Goal: Information Seeking & Learning: Understand process/instructions

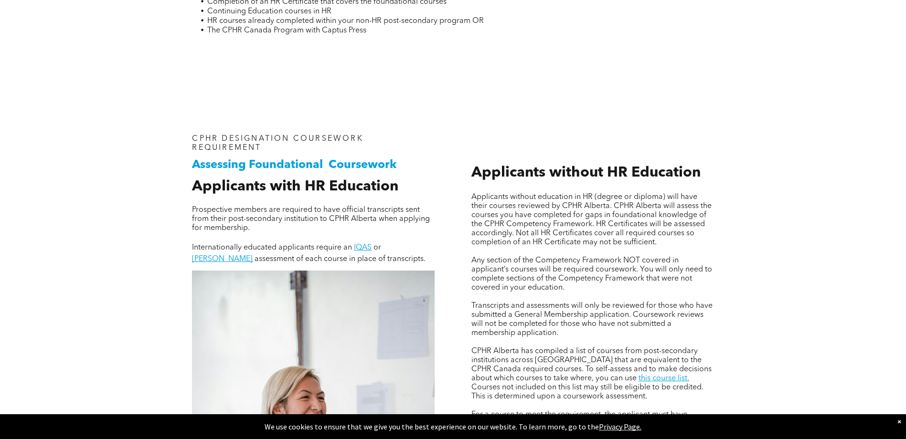
scroll to position [621, 0]
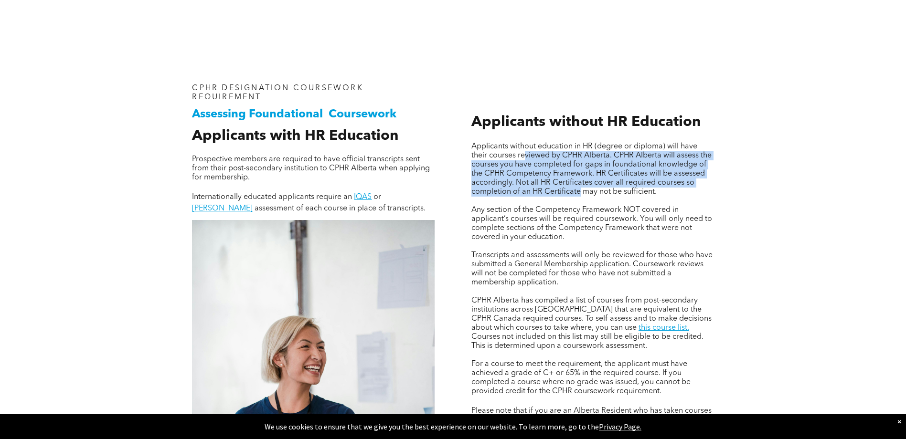
drag, startPoint x: 527, startPoint y: 150, endPoint x: 579, endPoint y: 187, distance: 63.7
click at [579, 187] on span "Applicants without education in HR (degree or diploma) will have their courses …" at bounding box center [591, 169] width 240 height 53
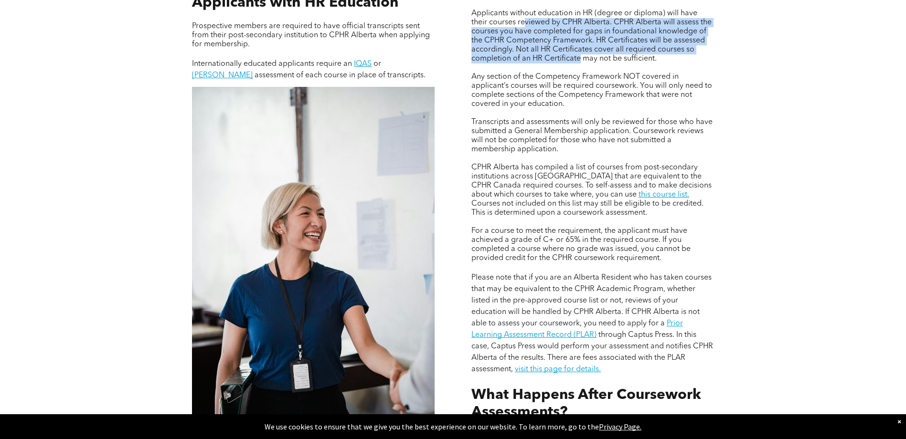
scroll to position [764, 0]
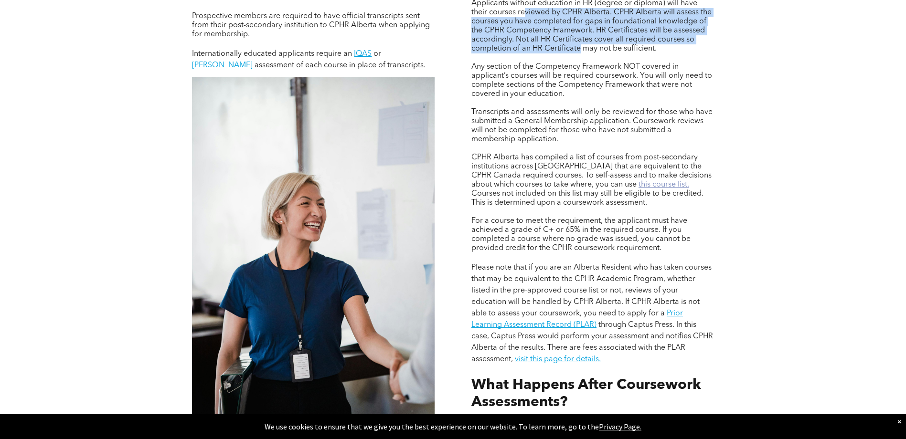
click at [638, 187] on link "this course list." at bounding box center [663, 185] width 51 height 8
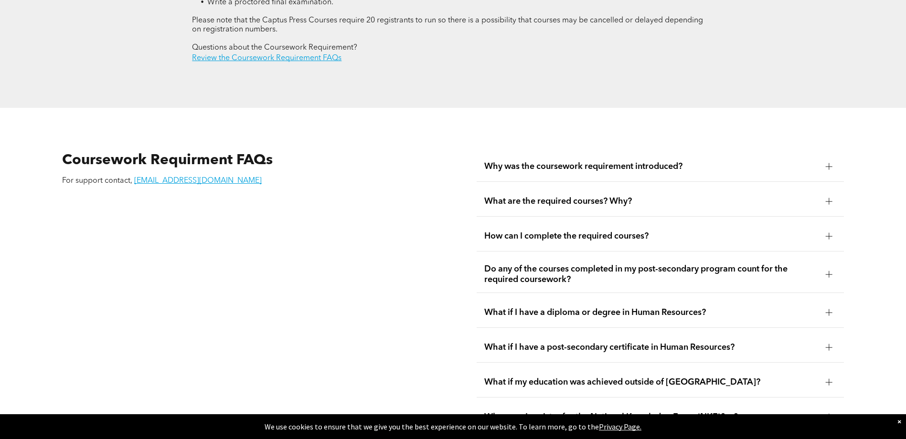
scroll to position [1671, 0]
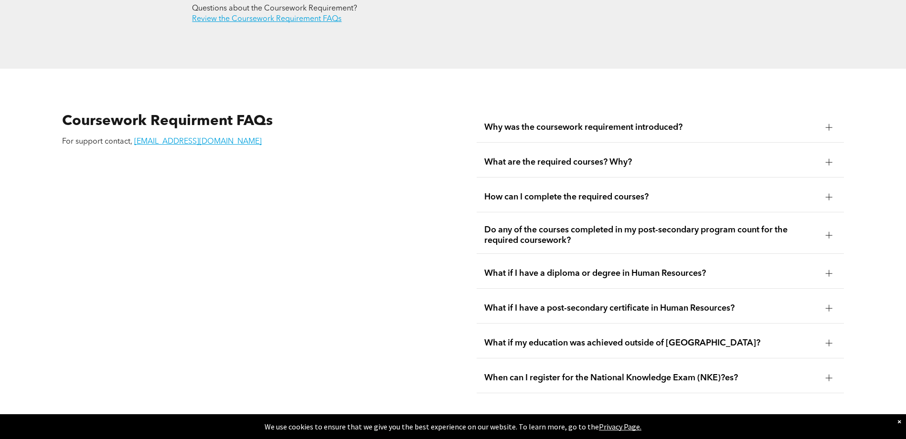
click at [510, 157] on span "What are the required courses? Why?" at bounding box center [651, 162] width 334 height 11
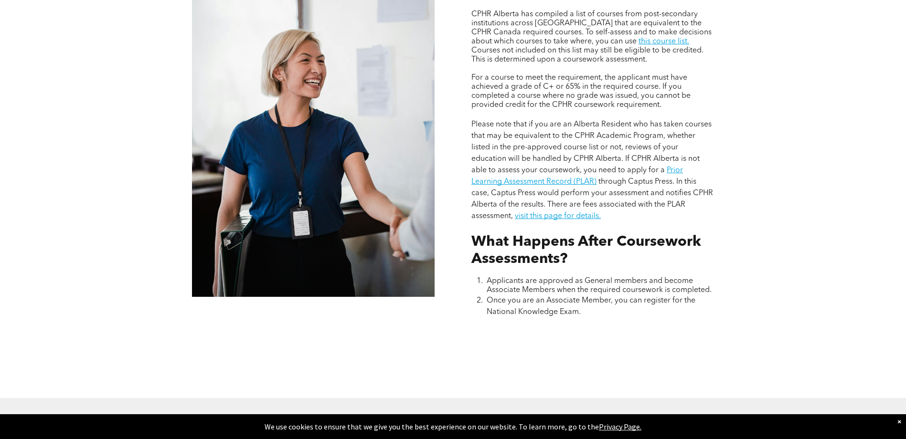
scroll to position [668, 0]
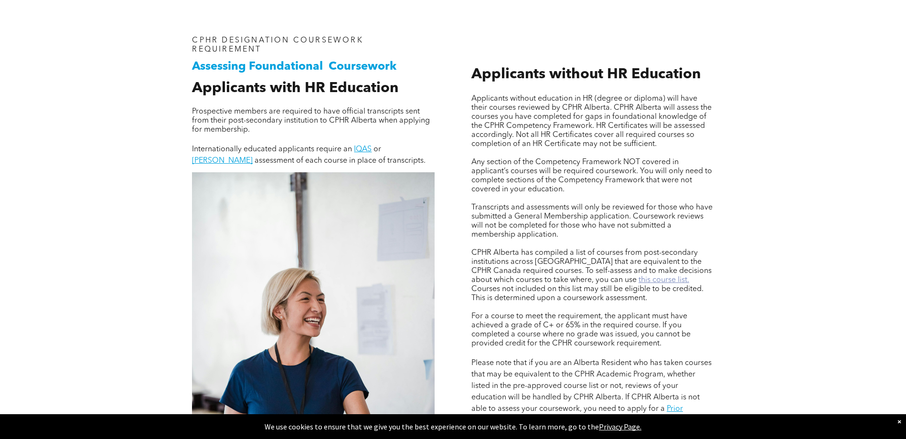
click at [638, 279] on link "this course list." at bounding box center [663, 280] width 51 height 8
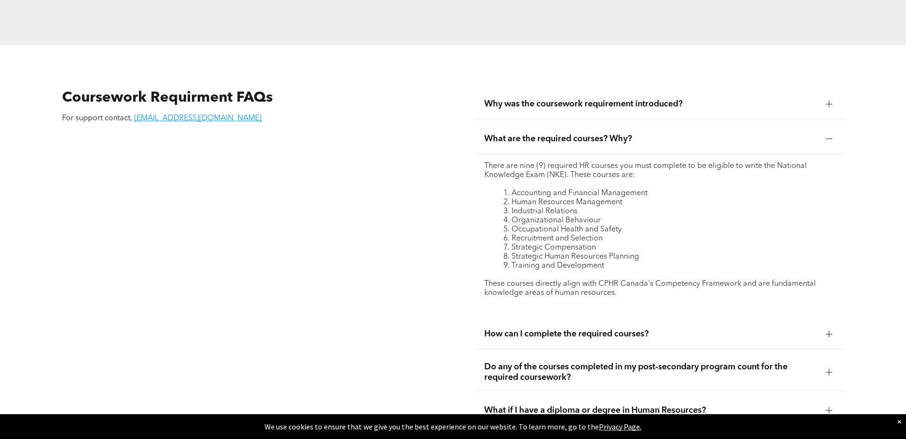
scroll to position [1719, 0]
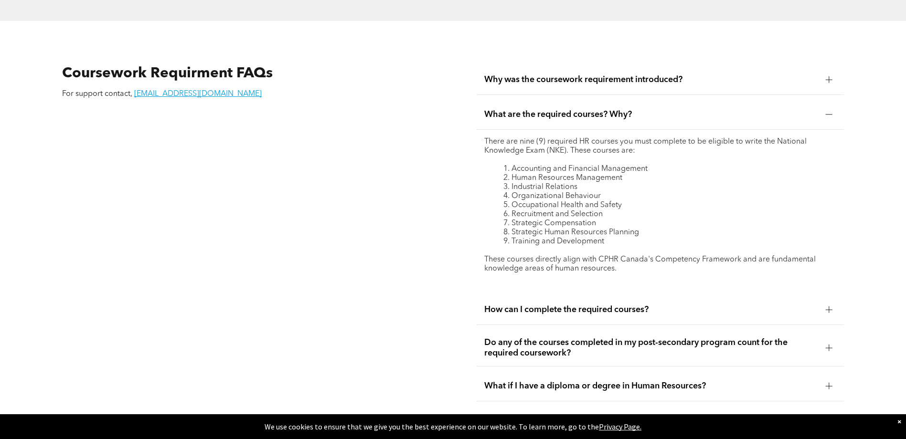
click at [503, 338] on span "Do any of the courses completed in my post-secondary program count for the requ…" at bounding box center [651, 348] width 334 height 21
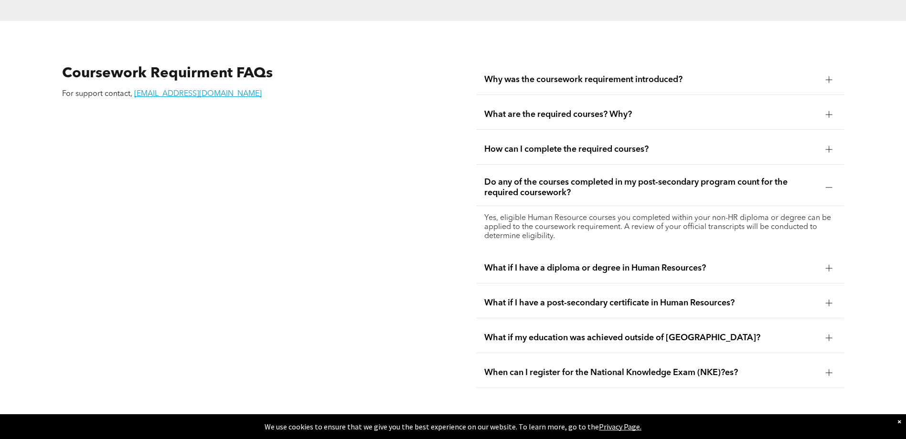
click at [591, 263] on span "What if I have a diploma or degree in Human Resources?" at bounding box center [651, 268] width 334 height 11
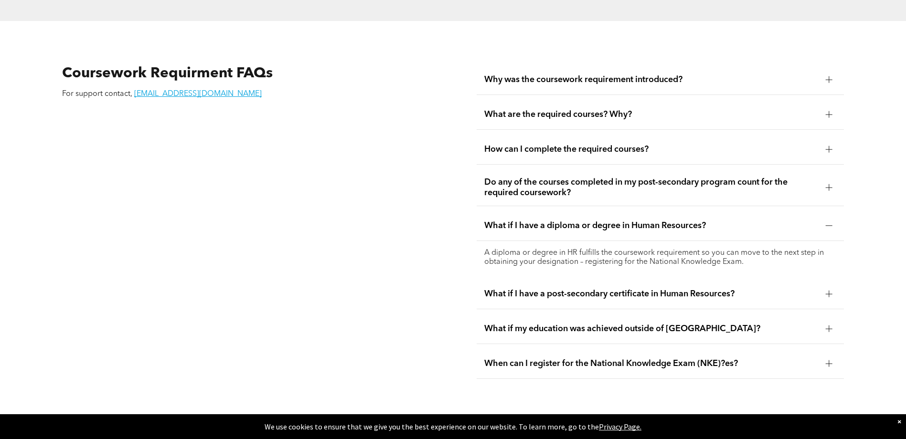
click at [649, 289] on span "What if I have a post-secondary certificate in Human Resources?" at bounding box center [651, 294] width 334 height 11
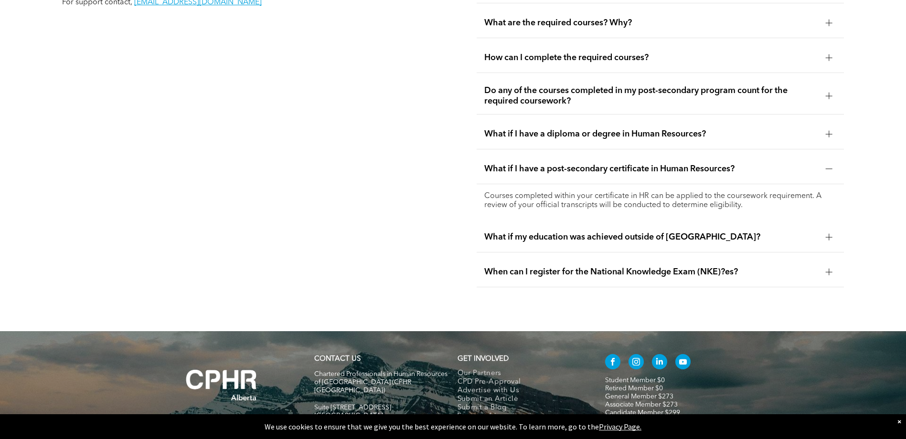
scroll to position [1814, 0]
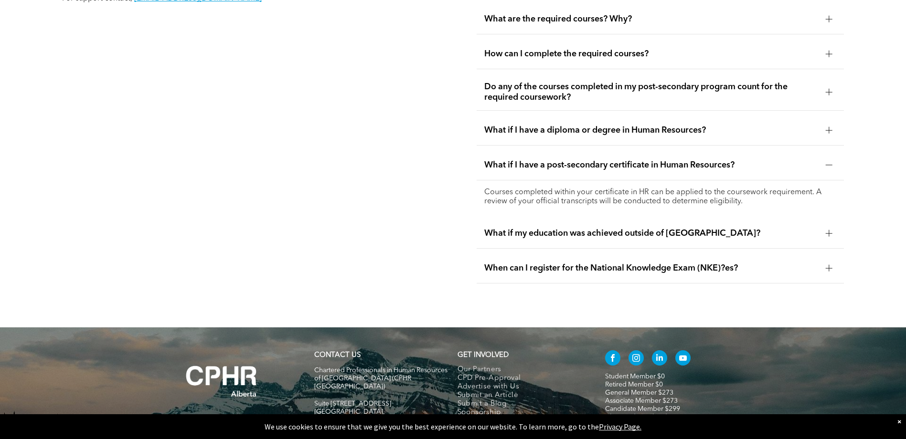
click at [659, 263] on span "When can I register for the National Knowledge Exam (NKE)?es?" at bounding box center [651, 268] width 334 height 11
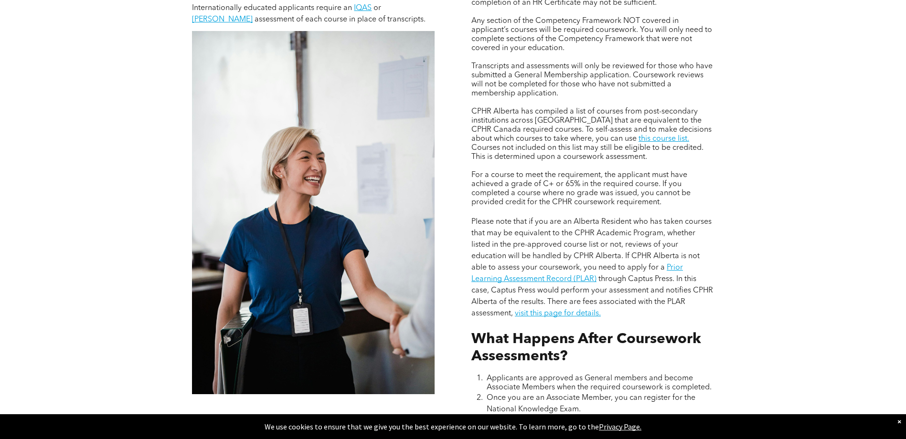
scroll to position [716, 0]
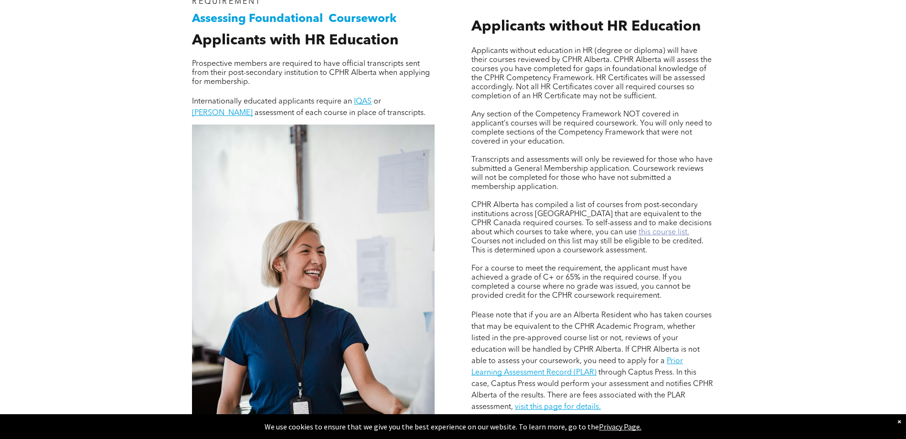
click at [638, 234] on link "this course list." at bounding box center [663, 233] width 51 height 8
